Goal: Information Seeking & Learning: Learn about a topic

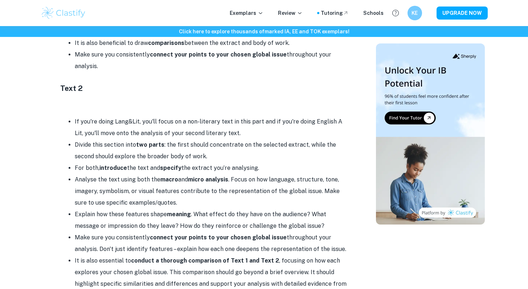
scroll to position [737, 0]
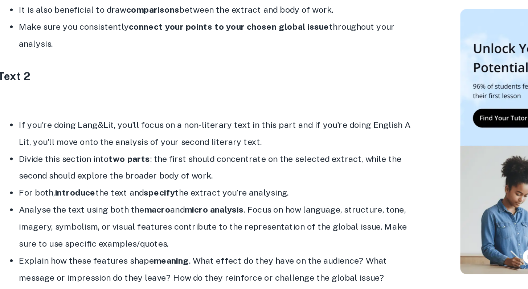
drag, startPoint x: 183, startPoint y: 132, endPoint x: 278, endPoint y: 135, distance: 95.1
click at [278, 140] on li "Divide this section into two parts : the first should concentrate on the select…" at bounding box center [213, 151] width 276 height 23
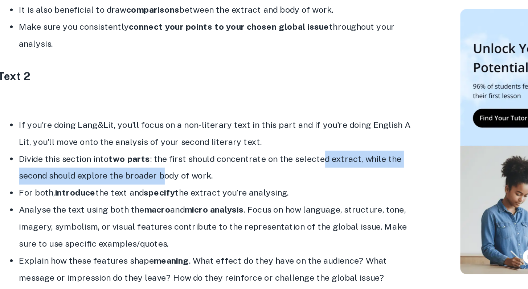
drag, startPoint x: 278, startPoint y: 135, endPoint x: 173, endPoint y: 149, distance: 105.8
click at [172, 149] on li "Divide this section into two parts : the first should concentrate on the select…" at bounding box center [213, 151] width 276 height 23
click at [173, 149] on li "Divide this section into two parts : the first should concentrate on the select…" at bounding box center [213, 151] width 276 height 23
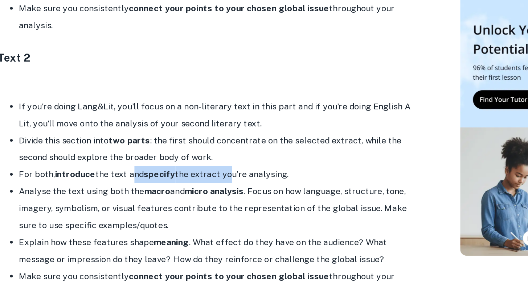
drag, startPoint x: 151, startPoint y: 159, endPoint x: 215, endPoint y: 155, distance: 64.7
click at [215, 164] on li "For both, introduce the text and specify the extract you’re analysing." at bounding box center [213, 170] width 276 height 12
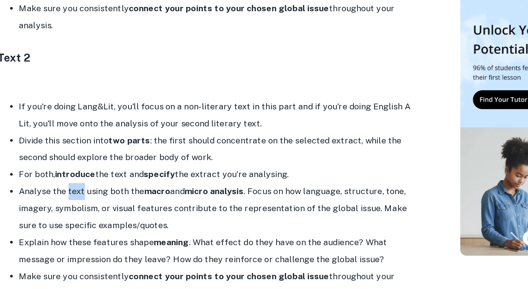
drag, startPoint x: 108, startPoint y: 170, endPoint x: 165, endPoint y: 174, distance: 57.1
click at [118, 175] on li "Analyse the text using both the macro and micro analysis . Focus on how languag…" at bounding box center [213, 192] width 276 height 35
click at [207, 175] on li "Analyse the text using both the macro and micro analysis . Focus on how languag…" at bounding box center [213, 192] width 276 height 35
click at [245, 175] on li "Analyse the text using both the macro and micro analysis . Focus on how languag…" at bounding box center [213, 192] width 276 height 35
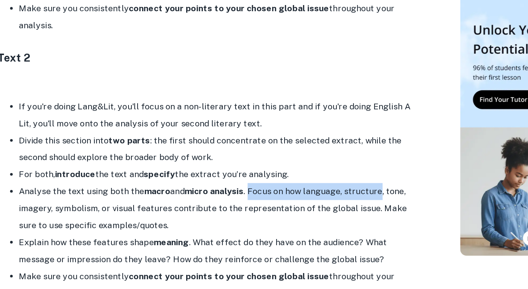
drag, startPoint x: 245, startPoint y: 170, endPoint x: 303, endPoint y: 167, distance: 58.2
click at [303, 175] on li "Analyse the text using both the macro and micro analysis . Focus on how languag…" at bounding box center [213, 192] width 276 height 35
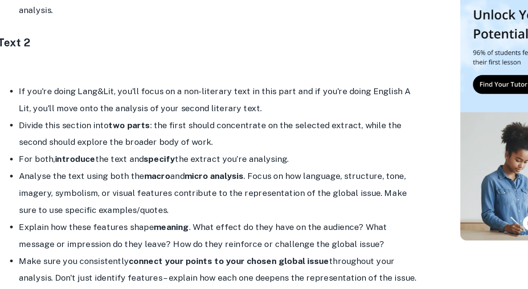
click at [303, 177] on li "Analyse the text using both the macro and micro analysis . Focus on how languag…" at bounding box center [213, 192] width 276 height 35
drag, startPoint x: 303, startPoint y: 174, endPoint x: 304, endPoint y: 189, distance: 14.6
click at [304, 189] on li "Analyse the text using both the macro and micro analysis . Focus on how languag…" at bounding box center [213, 192] width 276 height 35
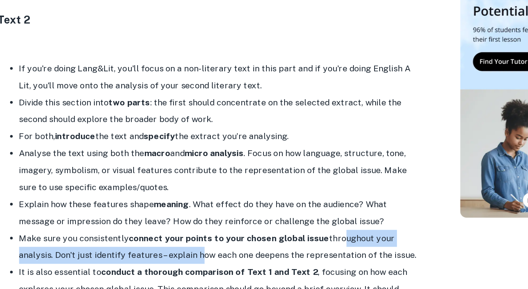
drag, startPoint x: 171, startPoint y: 233, endPoint x: 289, endPoint y: 224, distance: 117.9
click at [289, 233] on li "Make sure you consistently connect your points to your chosen global issue thro…" at bounding box center [213, 244] width 276 height 23
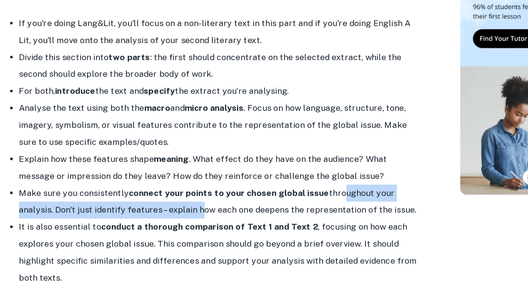
scroll to position [752, 0]
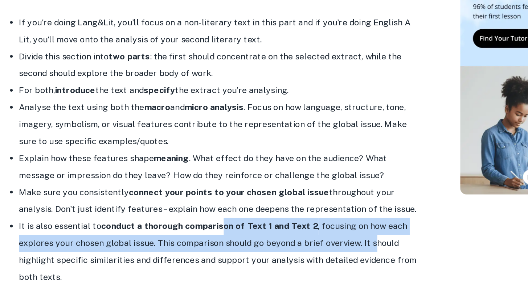
drag, startPoint x: 207, startPoint y: 237, endPoint x: 314, endPoint y: 245, distance: 106.9
click at [314, 245] on li "It is also essential to conduct a thorough comparison of Text 1 and Text 2 , fo…" at bounding box center [213, 264] width 276 height 46
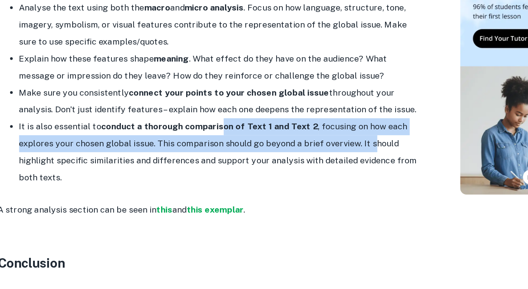
scroll to position [822, 0]
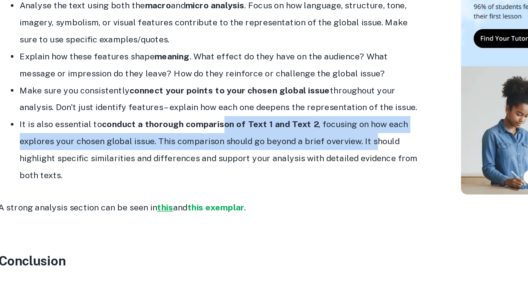
click at [176, 230] on strong "this" at bounding box center [174, 233] width 11 height 7
click at [218, 230] on strong "this exemplar" at bounding box center [208, 233] width 39 height 7
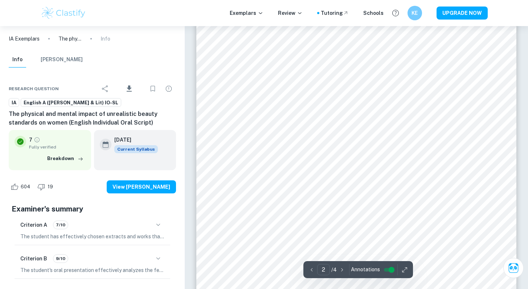
scroll to position [596, 0]
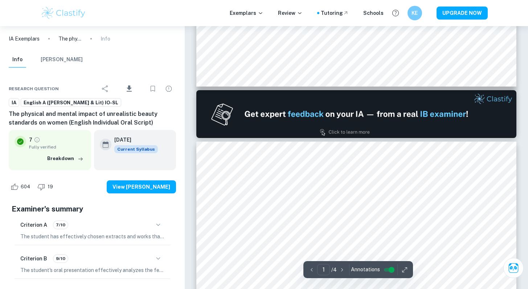
type input "2"
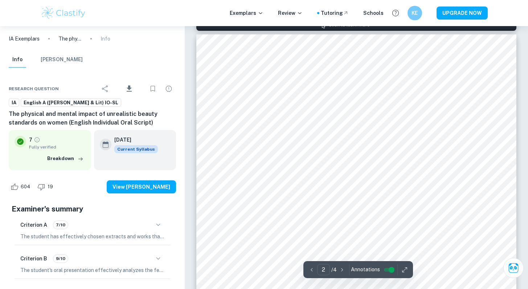
scroll to position [509, 0]
